Goal: Task Accomplishment & Management: Manage account settings

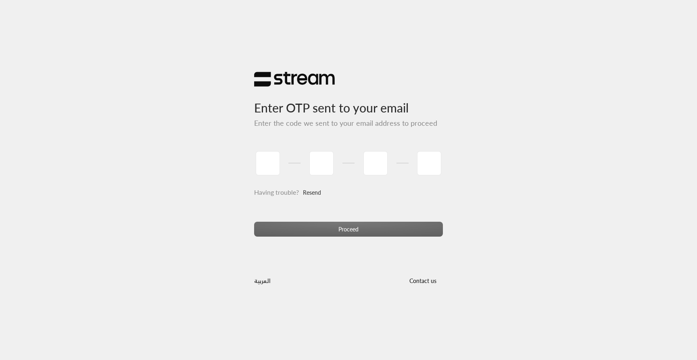
click at [315, 195] on link "Resend" at bounding box center [312, 192] width 18 height 17
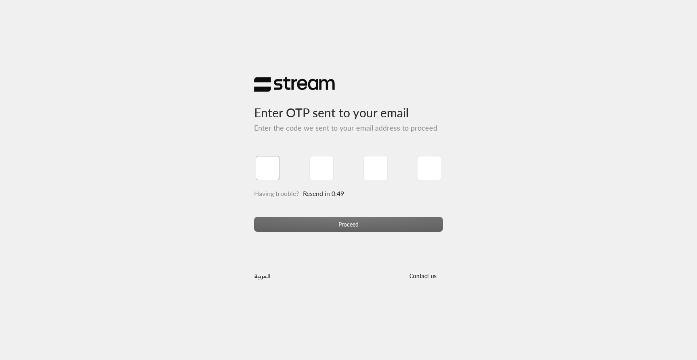
paste input "4"
type input "4"
type input "9"
type input "3"
